Goal: Check status: Check status

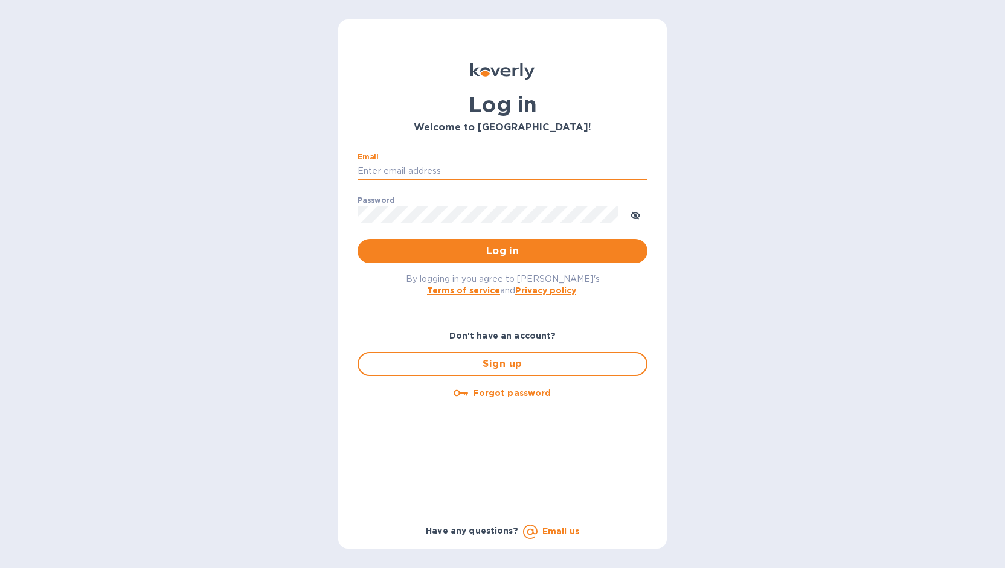
click at [446, 162] on input "Email" at bounding box center [502, 171] width 290 height 18
type input "[PERSON_NAME][EMAIL_ADDRESS][DOMAIN_NAME]"
click at [357, 239] on button "Log in" at bounding box center [502, 251] width 290 height 24
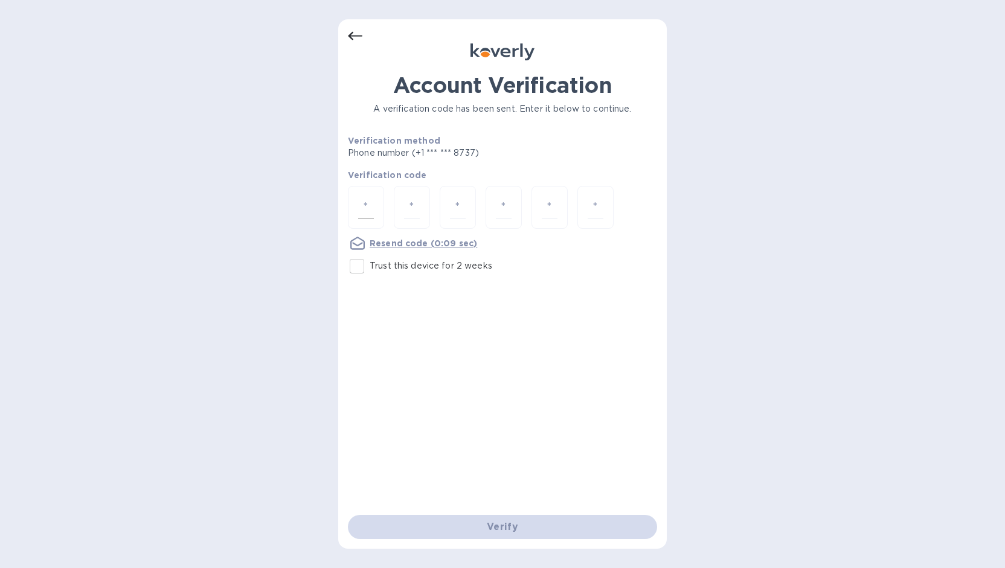
click at [363, 207] on input "number" at bounding box center [366, 207] width 16 height 22
type input "2"
type input "4"
type input "7"
type input "6"
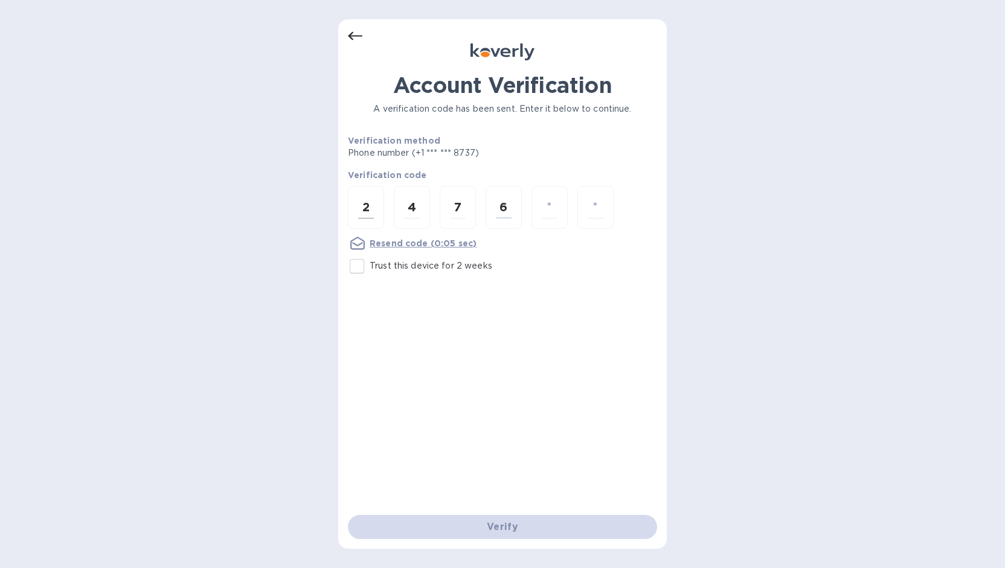
type input "1"
type input "9"
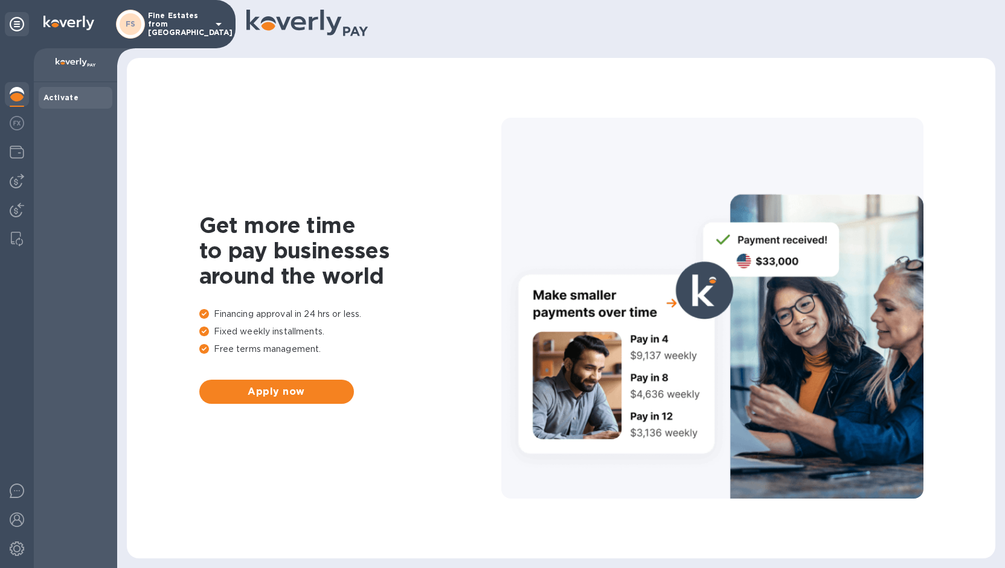
click at [161, 27] on p "Fine Estates from [GEOGRAPHIC_DATA]" at bounding box center [178, 23] width 60 height 25
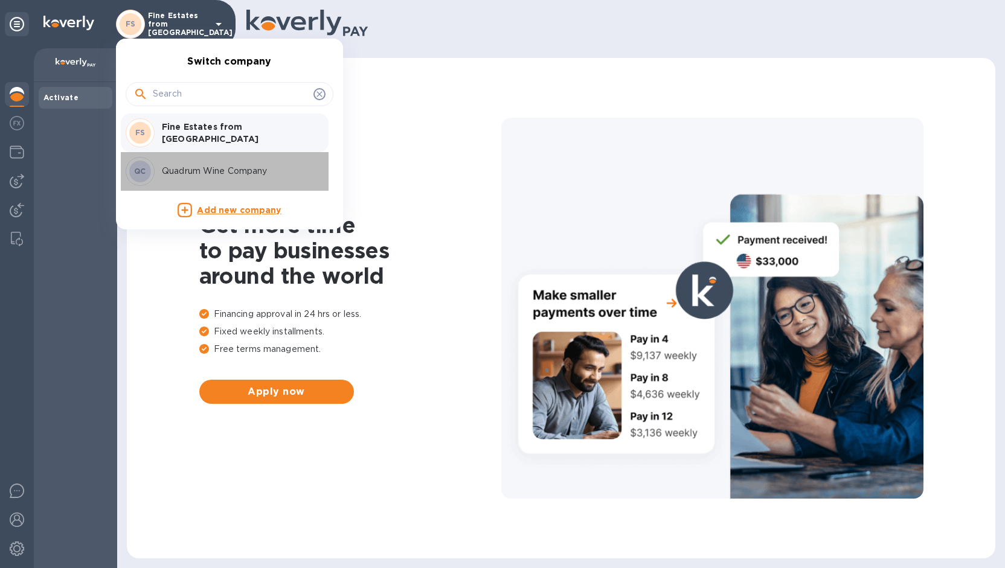
click at [170, 166] on p "Quadrum Wine Company" at bounding box center [238, 171] width 152 height 13
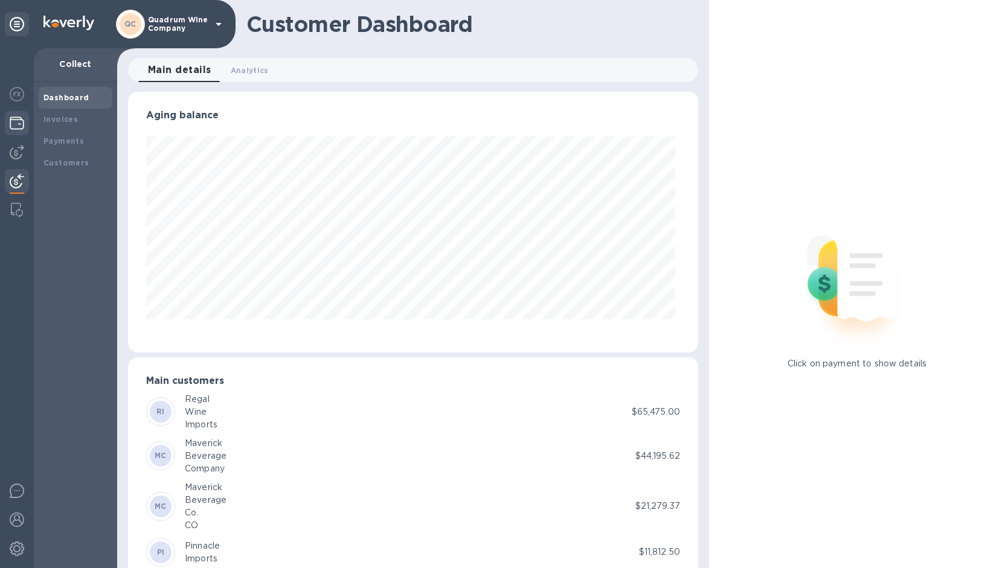
scroll to position [261, 565]
click at [5, 124] on div at bounding box center [17, 124] width 24 height 27
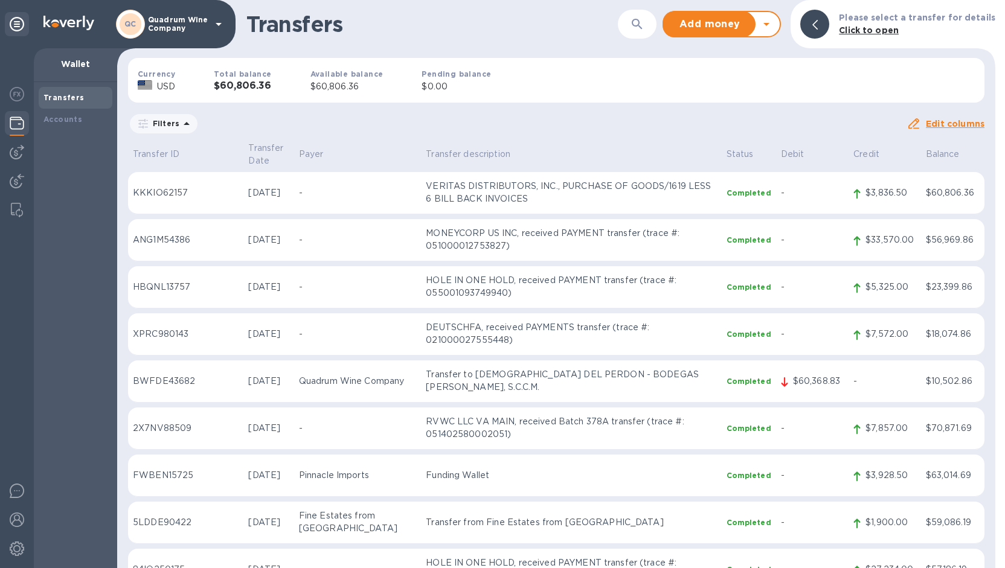
click at [242, 85] on h3 "$60,806.36" at bounding box center [242, 85] width 57 height 11
